Goal: Task Accomplishment & Management: Complete application form

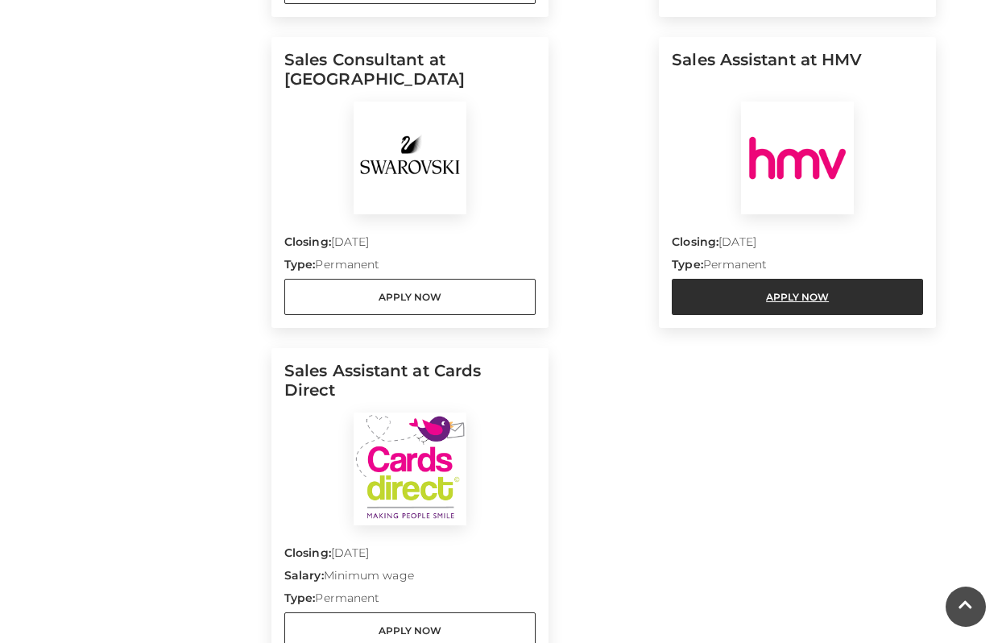
scroll to position [1898, 0]
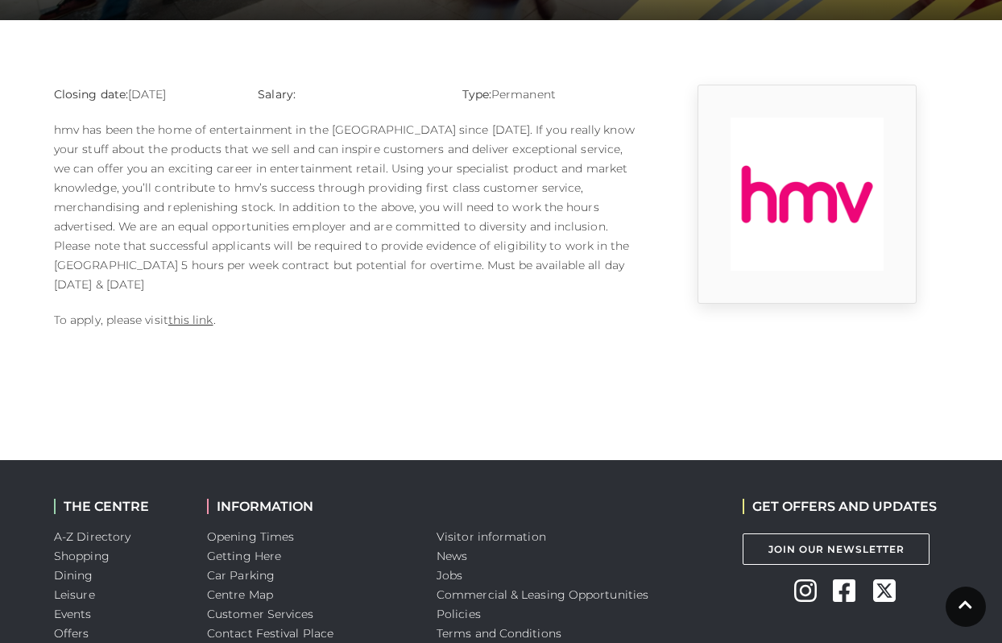
scroll to position [389, 0]
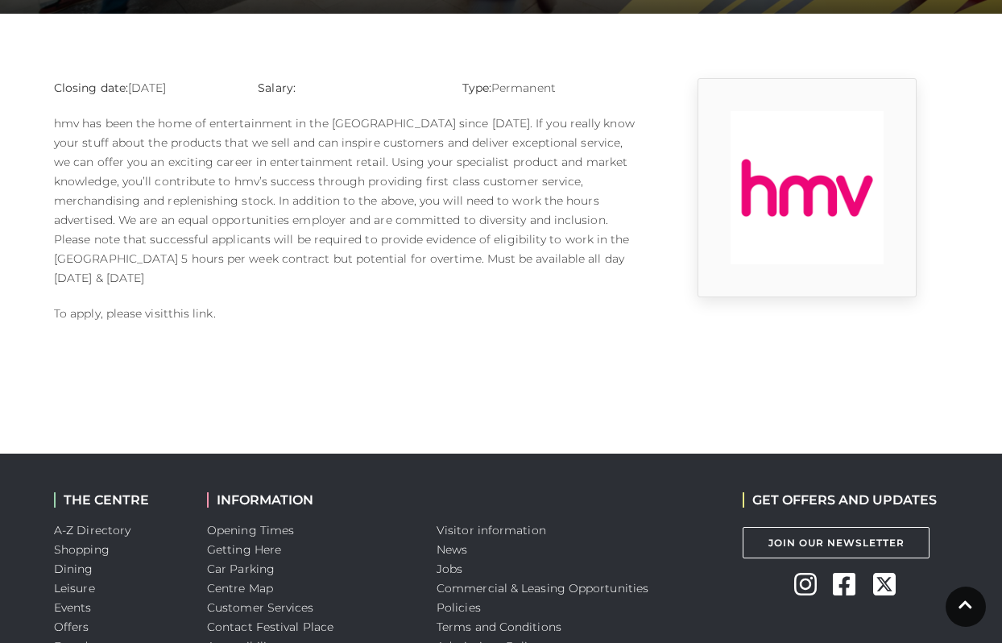
click at [191, 306] on link "this link" at bounding box center [190, 313] width 45 height 14
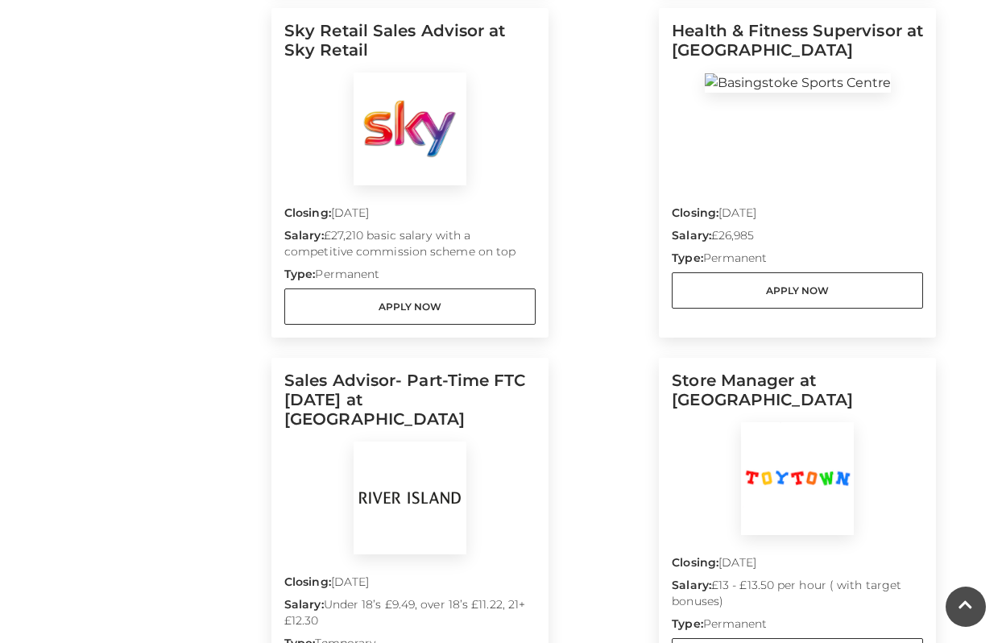
scroll to position [1896, 0]
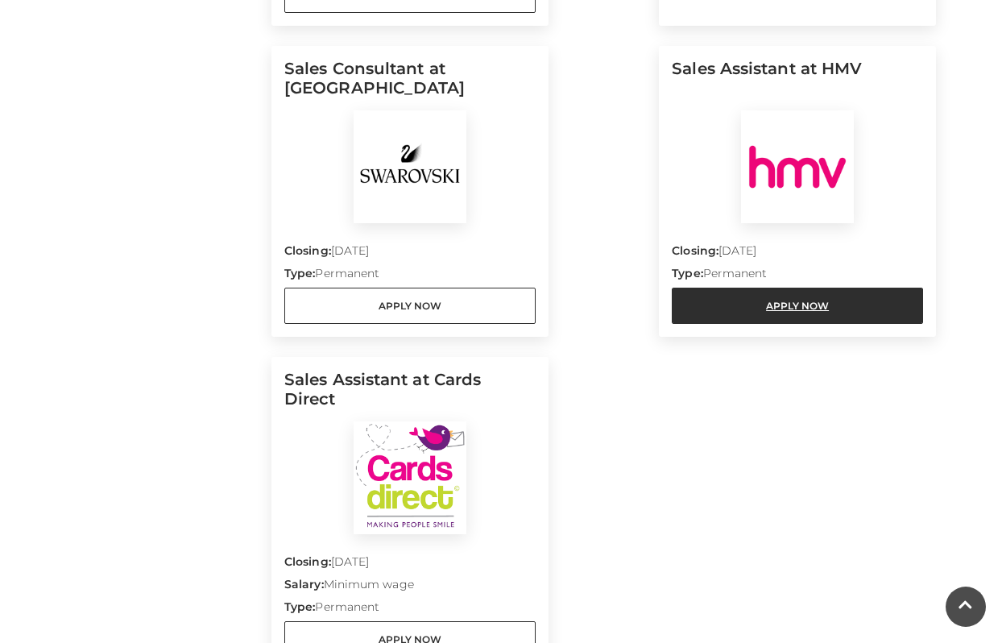
click at [767, 287] on link "Apply Now" at bounding box center [797, 305] width 251 height 36
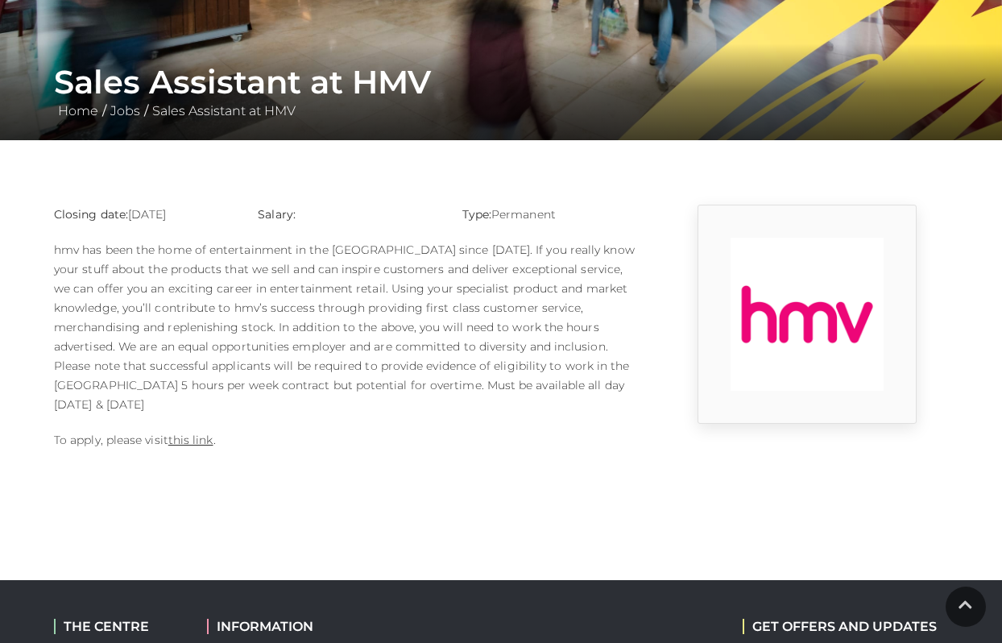
scroll to position [263, 0]
